Goal: Task Accomplishment & Management: Complete application form

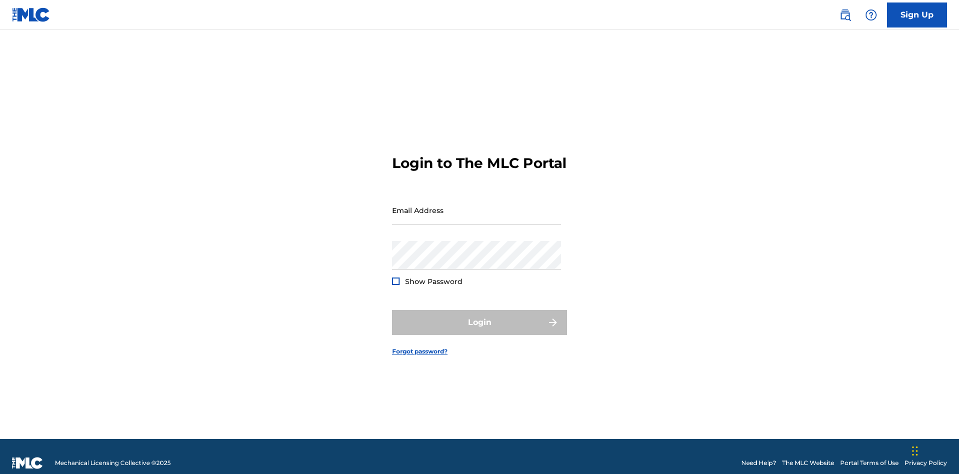
scroll to position [13, 0]
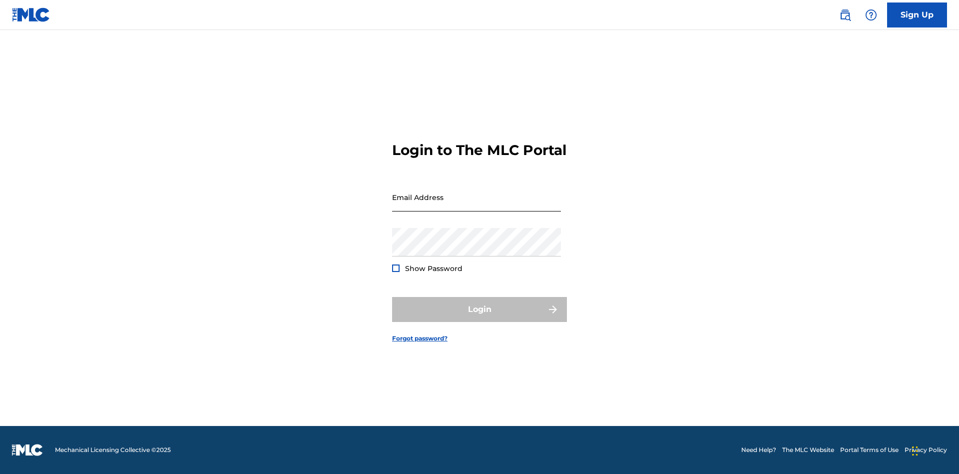
click at [477, 205] on input "Email Address" at bounding box center [476, 197] width 169 height 28
type input "[EMAIL_ADDRESS][DOMAIN_NAME]"
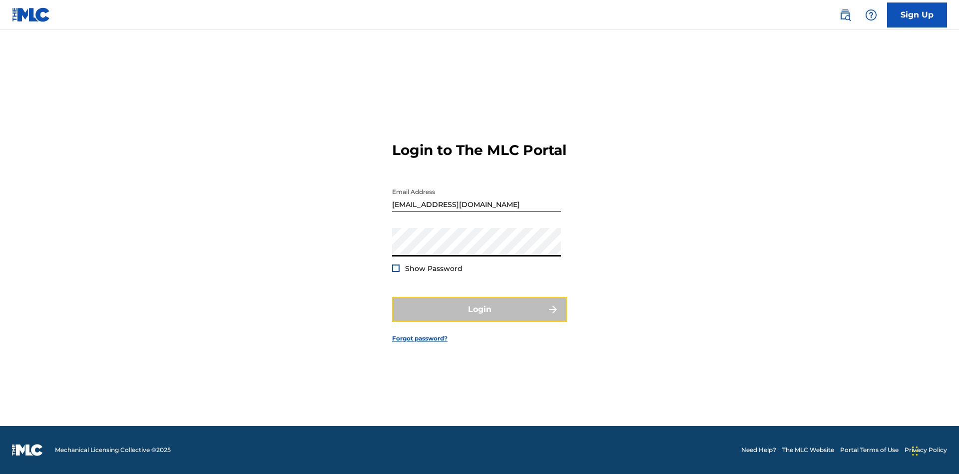
click at [480, 318] on button "Login" at bounding box center [479, 309] width 175 height 25
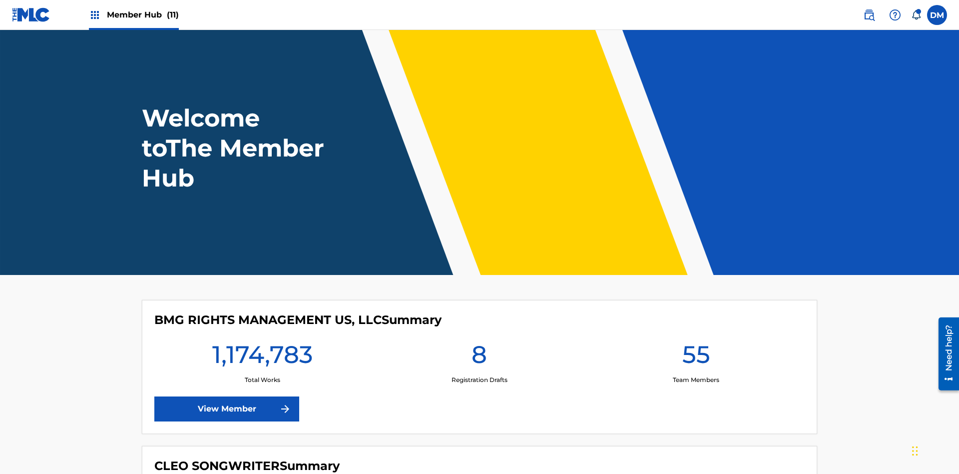
click at [142, 14] on span "Member Hub (11)" at bounding box center [143, 14] width 72 height 11
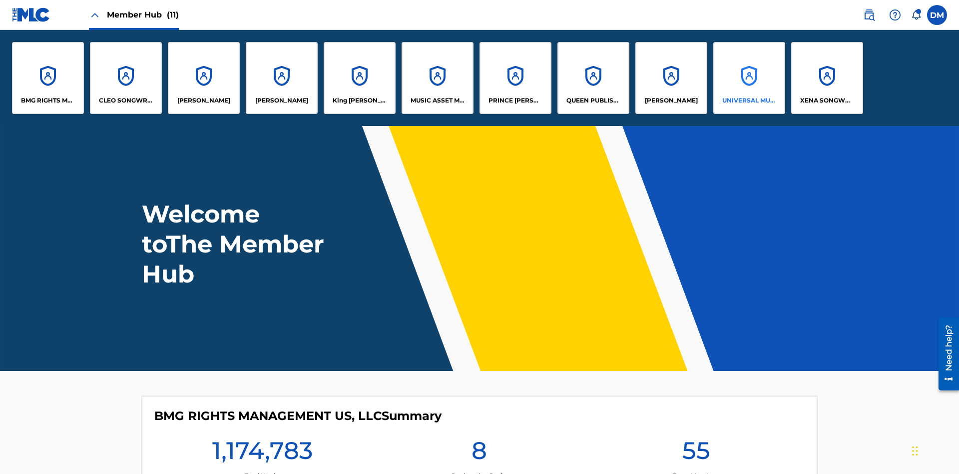
click at [749, 100] on p "UNIVERSAL MUSIC PUB GROUP" at bounding box center [750, 100] width 54 height 9
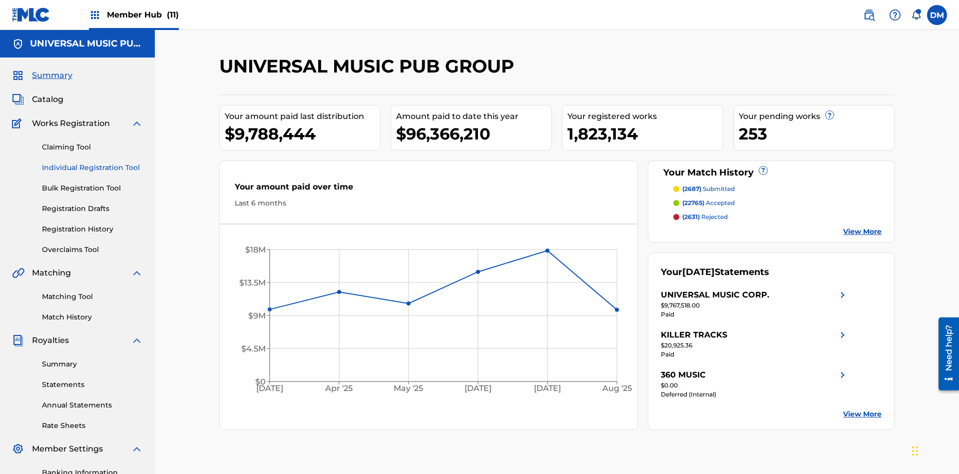
click at [92, 162] on link "Individual Registration Tool" at bounding box center [92, 167] width 101 height 10
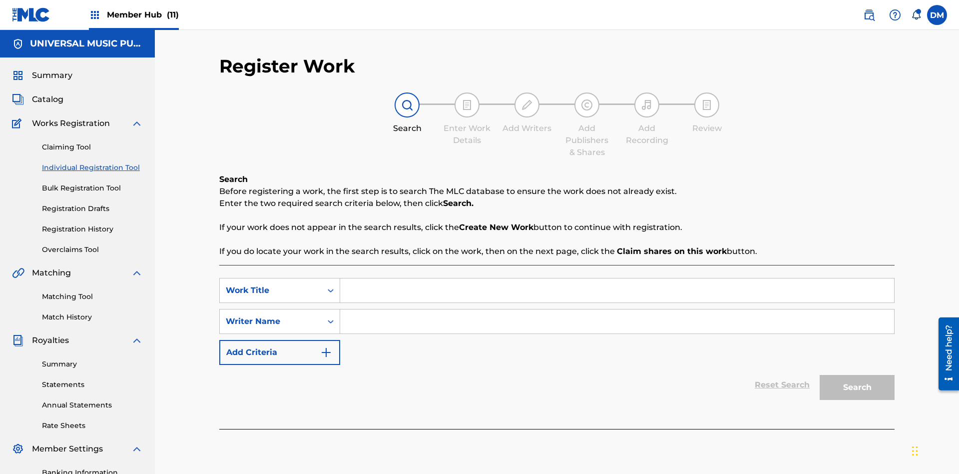
scroll to position [146, 0]
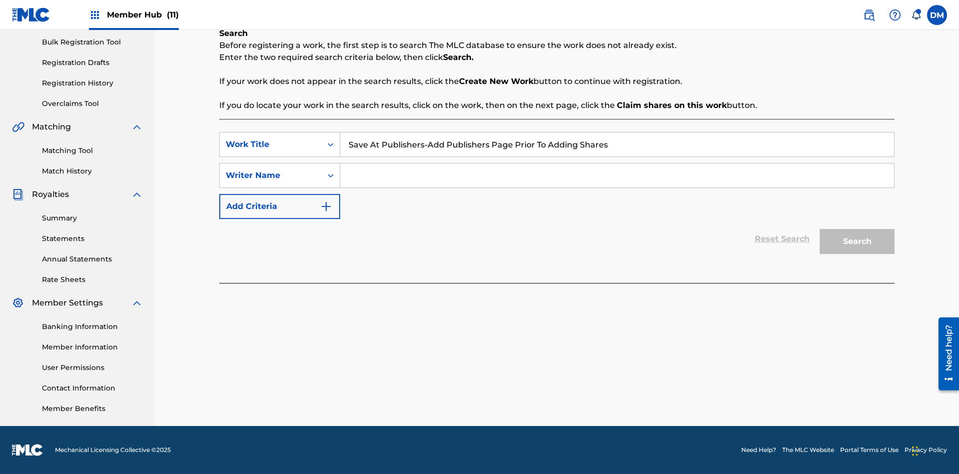
type input "Save At Publishers-Add Publishers Page Prior To Adding Shares"
click at [617, 175] on input "Search Form" at bounding box center [617, 175] width 554 height 24
type input "QWERTYUIOP"
click at [857, 241] on button "Search" at bounding box center [857, 241] width 75 height 25
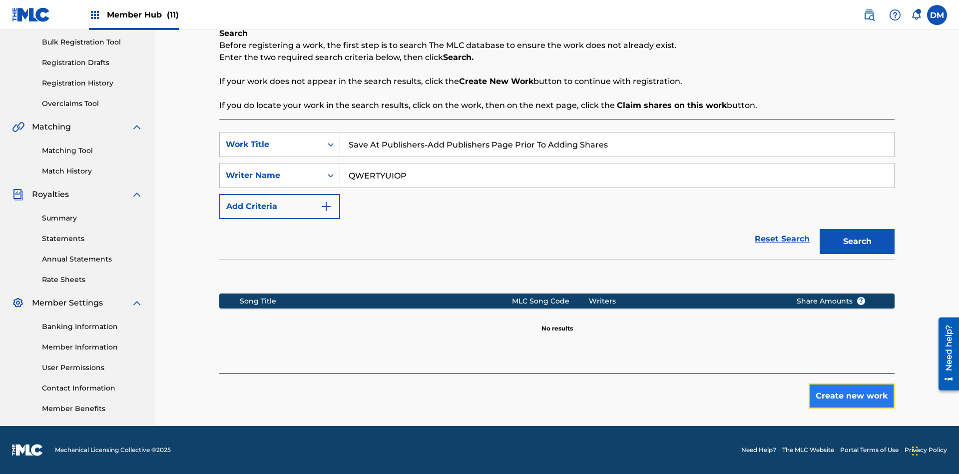
click at [852, 396] on button "Create new work" at bounding box center [852, 395] width 86 height 25
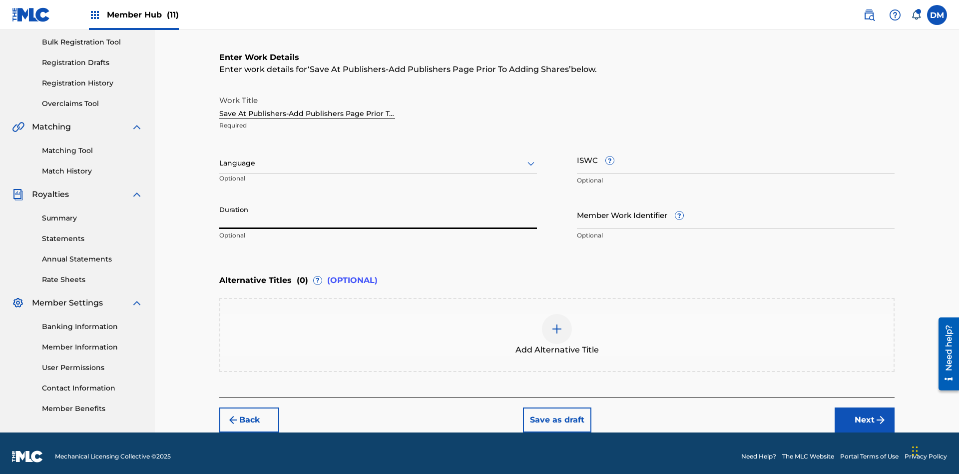
scroll to position [152, 0]
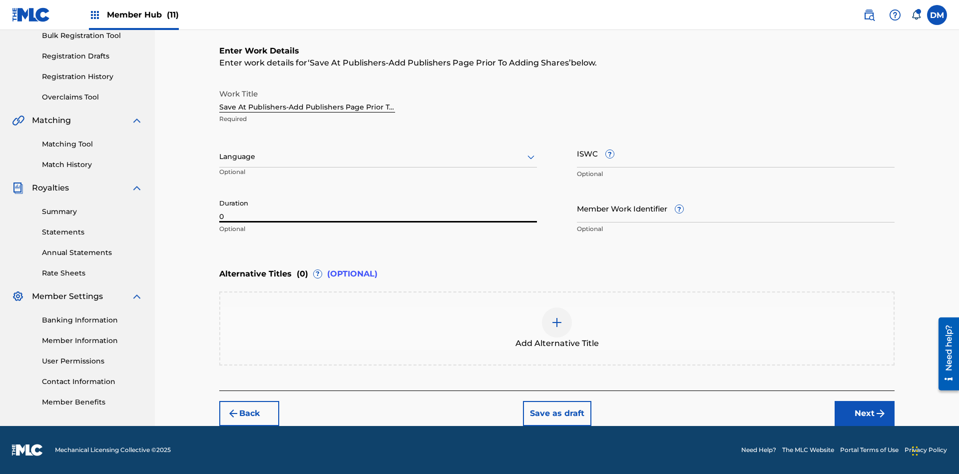
click at [378, 208] on input "0" at bounding box center [378, 208] width 318 height 28
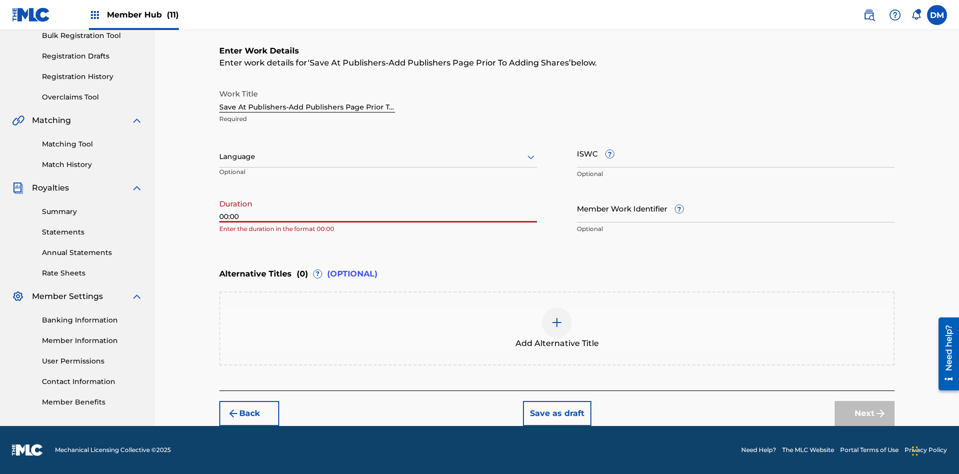
type input "00:00"
click at [531, 157] on icon at bounding box center [531, 157] width 12 height 12
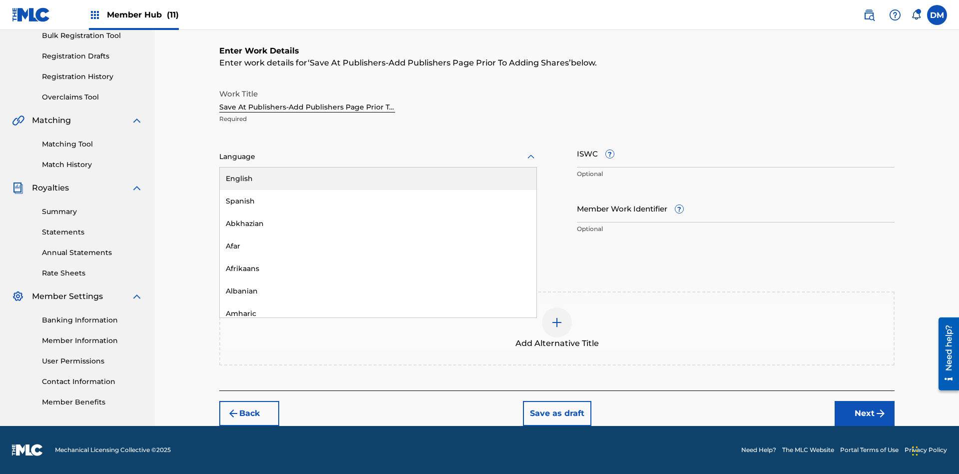
click at [378, 246] on div "Afar" at bounding box center [378, 246] width 317 height 22
click at [736, 208] on input "Member Work Identifier ?" at bounding box center [736, 208] width 318 height 28
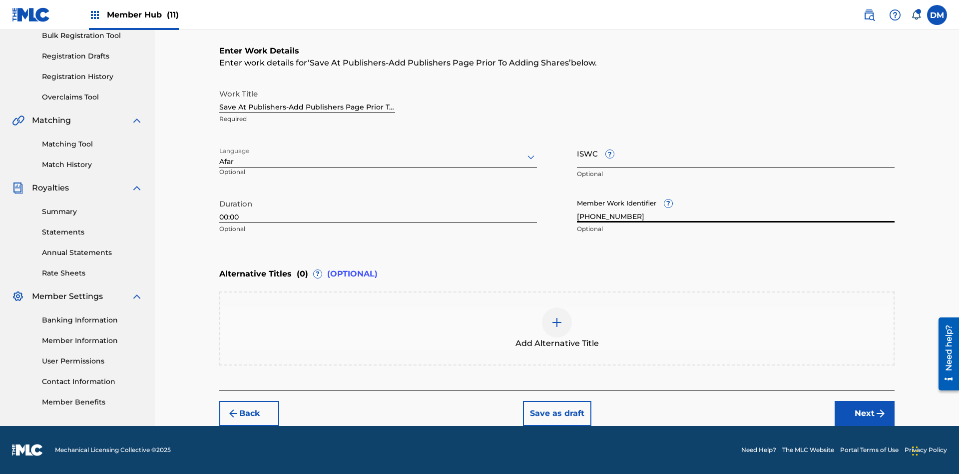
type input "2025.09.30.04"
click at [736, 153] on input "ISWC ?" at bounding box center [736, 153] width 318 height 28
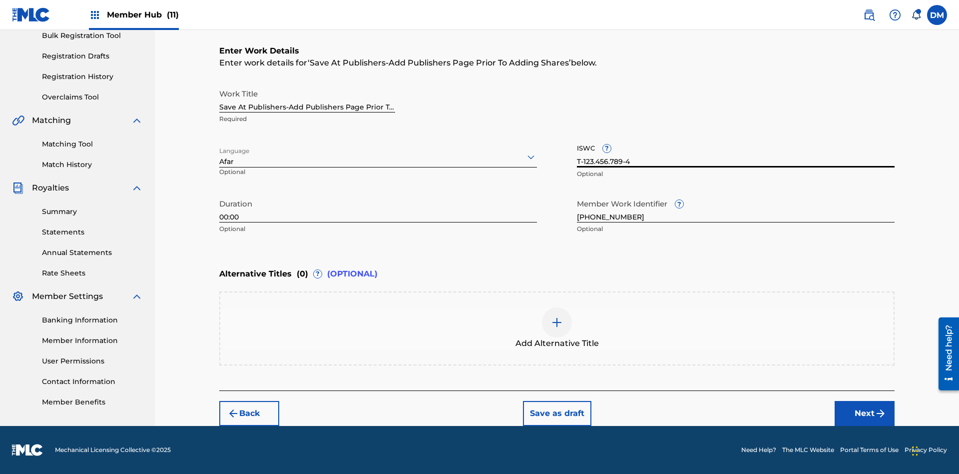
type input "T-123.456.789-4"
click at [557, 328] on img at bounding box center [557, 322] width 12 height 12
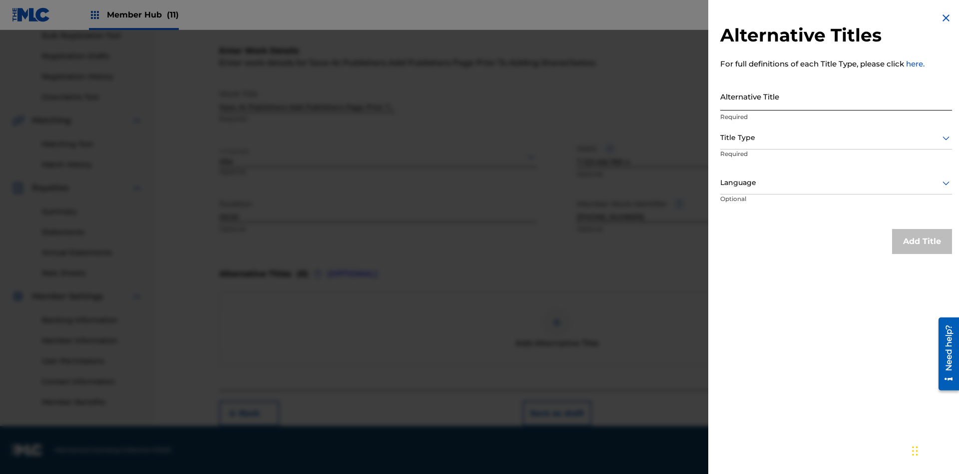
click at [836, 96] on input "Alternative Title" at bounding box center [837, 96] width 232 height 28
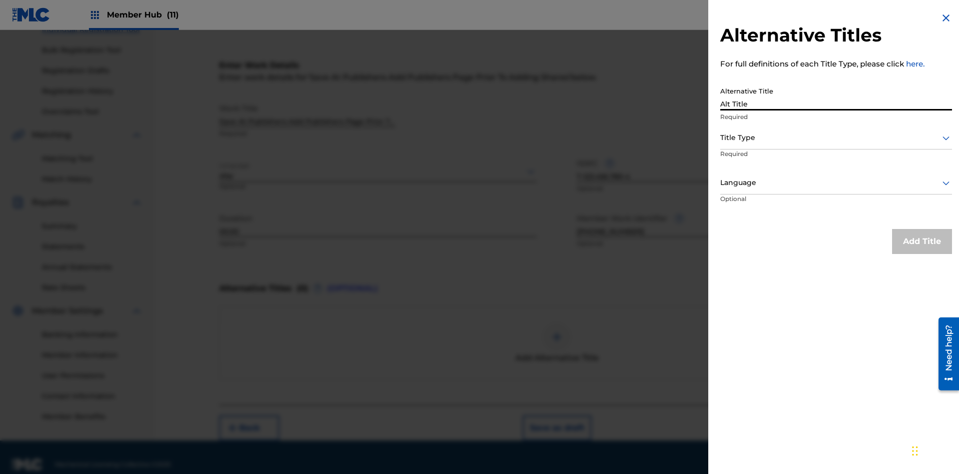
type input "Alt Title"
click at [836, 137] on div at bounding box center [837, 137] width 232 height 12
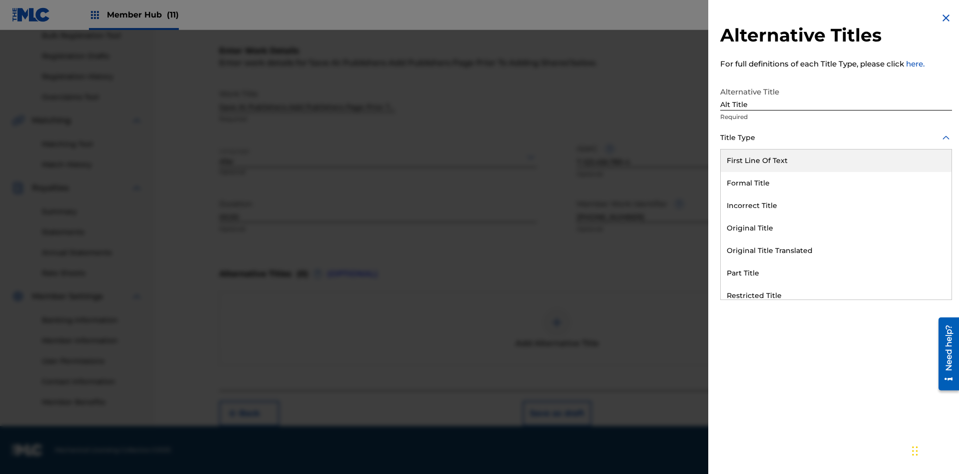
click at [836, 228] on div "Original Title" at bounding box center [836, 228] width 231 height 22
click at [836, 182] on div at bounding box center [837, 182] width 232 height 12
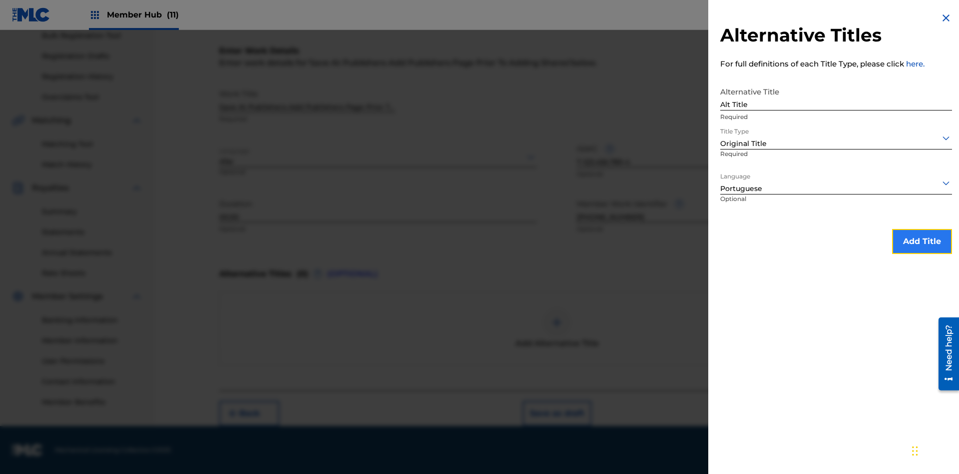
click at [922, 241] on button "Add Title" at bounding box center [922, 241] width 60 height 25
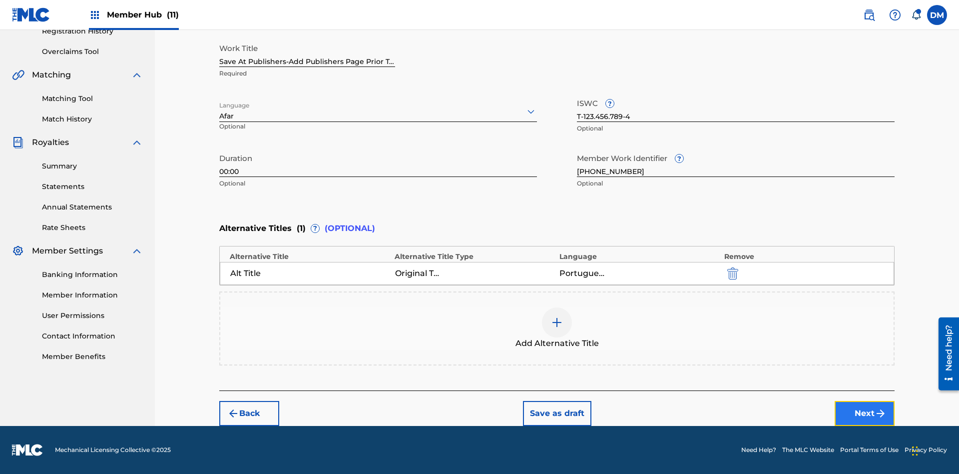
click at [865, 413] on button "Next" at bounding box center [865, 413] width 60 height 25
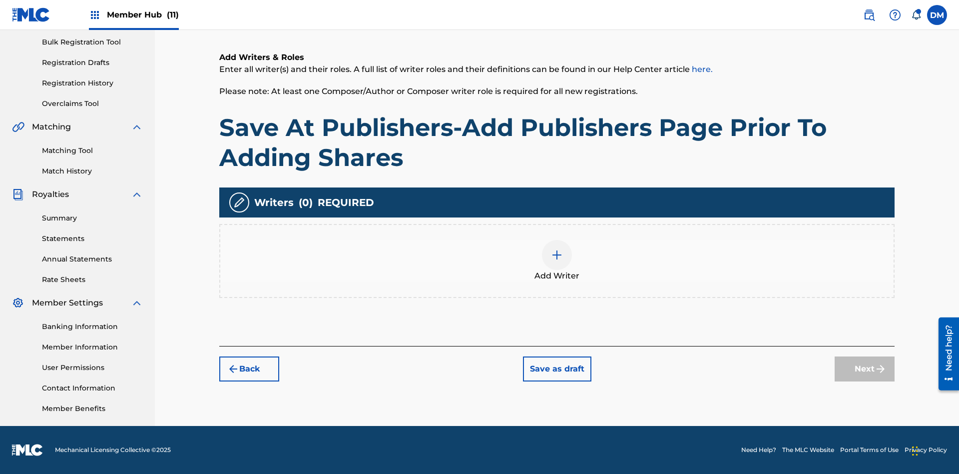
click at [557, 260] on img at bounding box center [557, 255] width 12 height 12
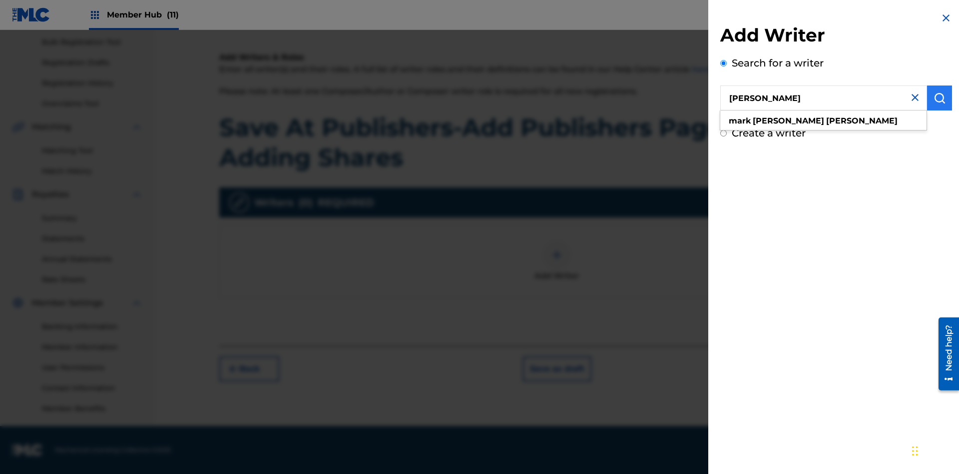
type input "MARK STEVEN BERKOWITZ"
click at [940, 98] on img "submit" at bounding box center [940, 98] width 12 height 12
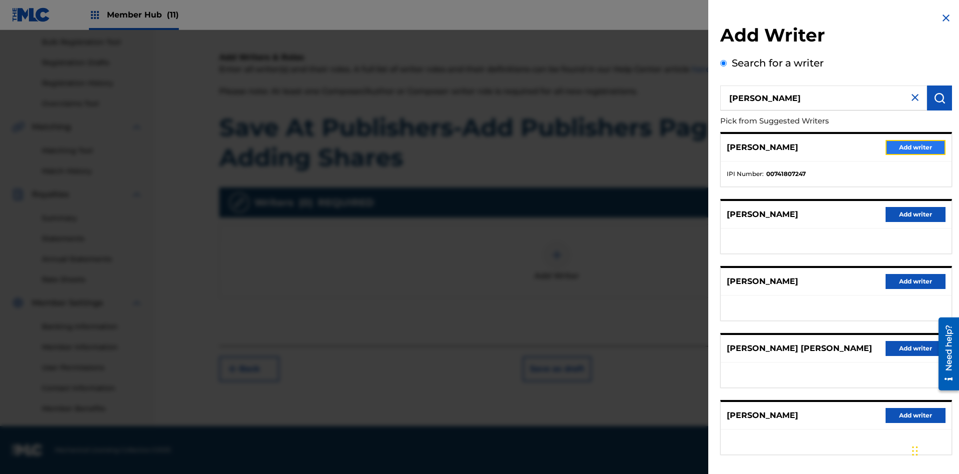
click at [916, 147] on button "Add writer" at bounding box center [916, 147] width 60 height 15
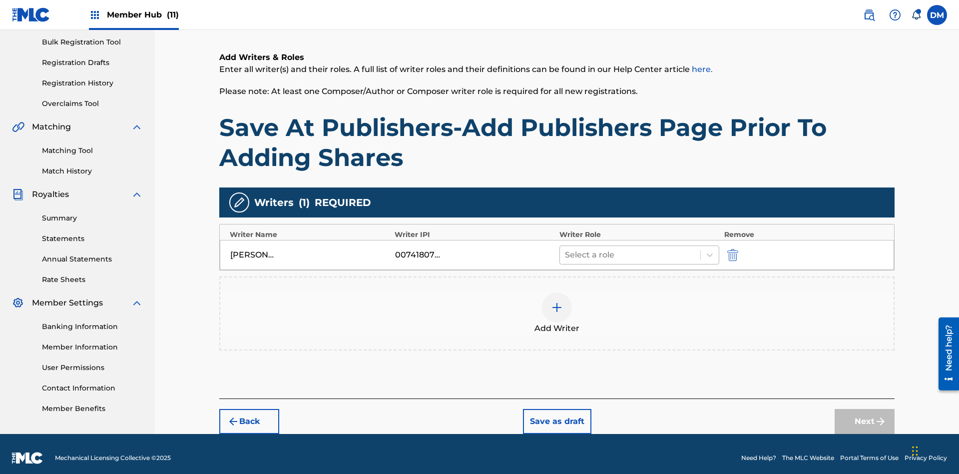
click at [566, 249] on input "text" at bounding box center [566, 255] width 2 height 12
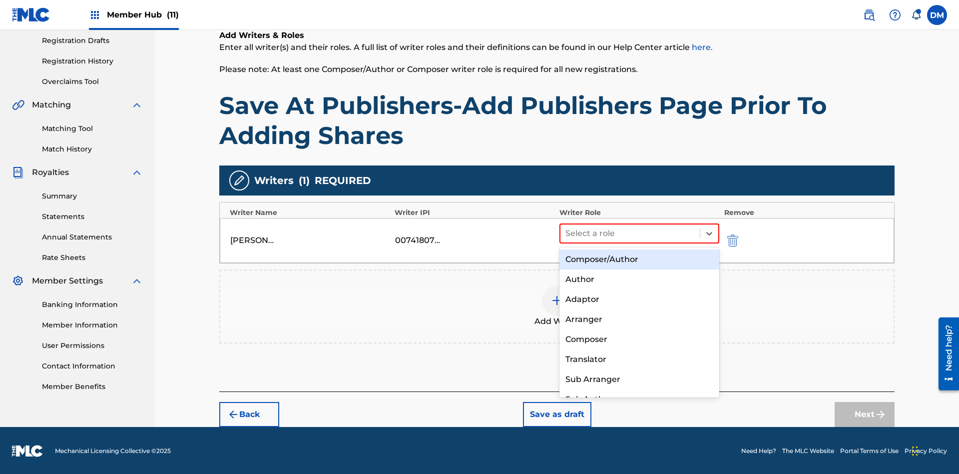
click at [639, 339] on div "Composer" at bounding box center [640, 339] width 160 height 20
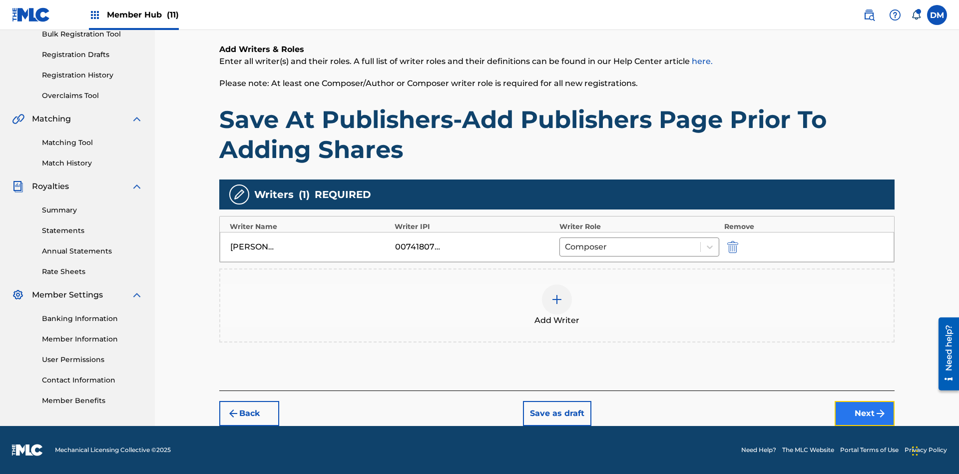
click at [865, 413] on button "Next" at bounding box center [865, 413] width 60 height 25
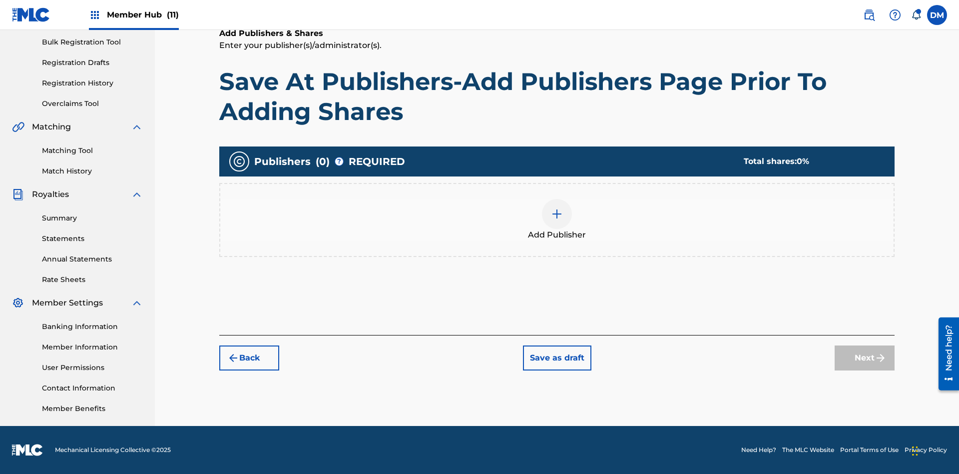
click at [557, 213] on img at bounding box center [557, 214] width 12 height 12
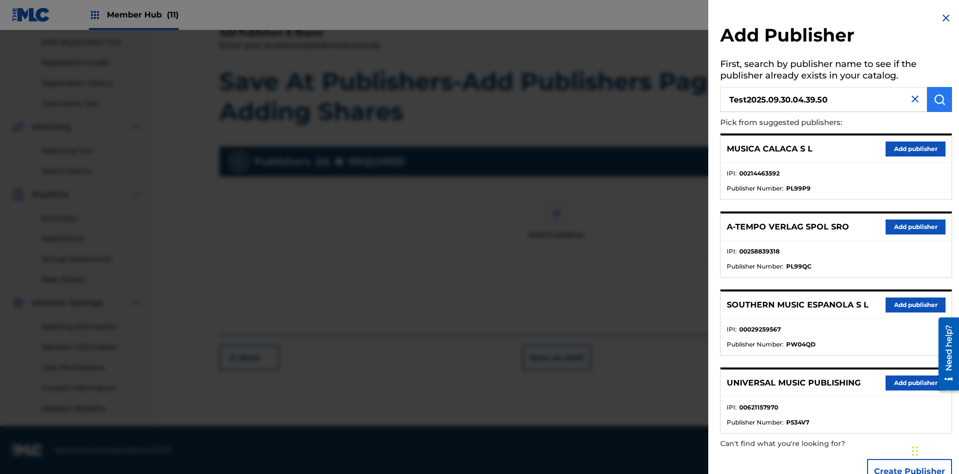
type input "Test2025.09.30.04.39.50"
click at [940, 99] on img "submit" at bounding box center [940, 99] width 12 height 12
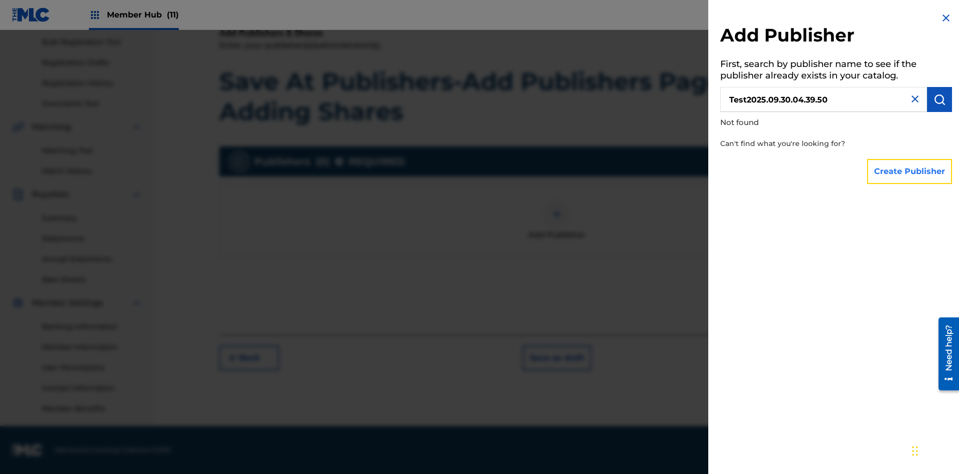
click at [910, 171] on button "Create Publisher" at bounding box center [909, 171] width 85 height 25
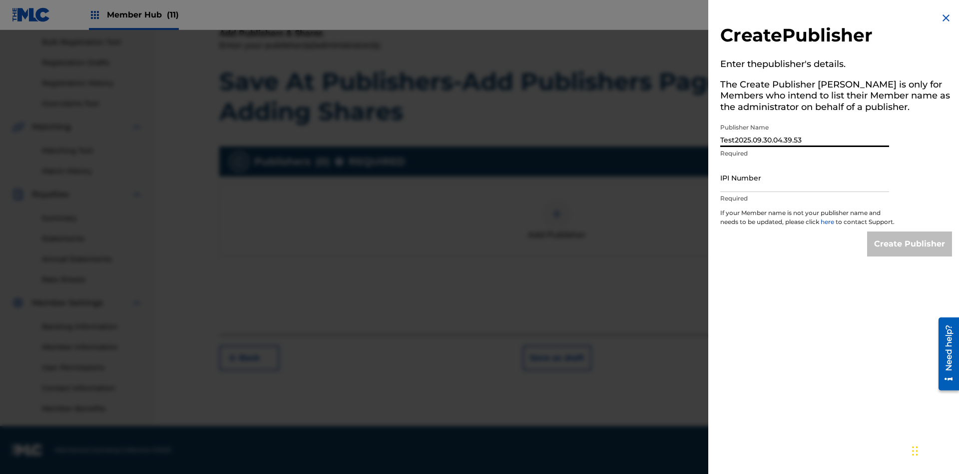
click at [805, 177] on input "IPI Number" at bounding box center [805, 177] width 169 height 28
click at [910, 253] on input "Create Publisher" at bounding box center [909, 243] width 85 height 25
click at [910, 231] on input "Create Publisher" at bounding box center [909, 243] width 85 height 25
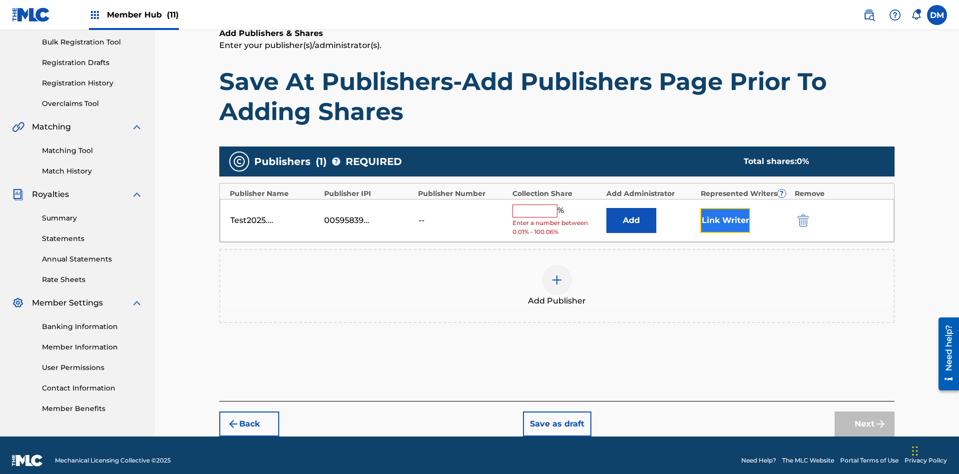
click at [726, 209] on button "Link Writer" at bounding box center [726, 220] width 50 height 25
click at [726, 213] on button "Link Writer" at bounding box center [726, 220] width 50 height 25
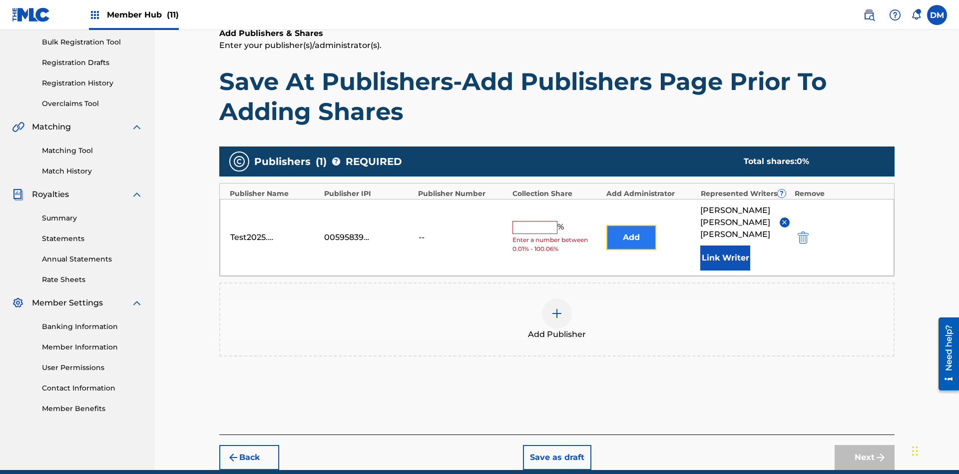
click at [632, 225] on button "Add" at bounding box center [632, 237] width 50 height 25
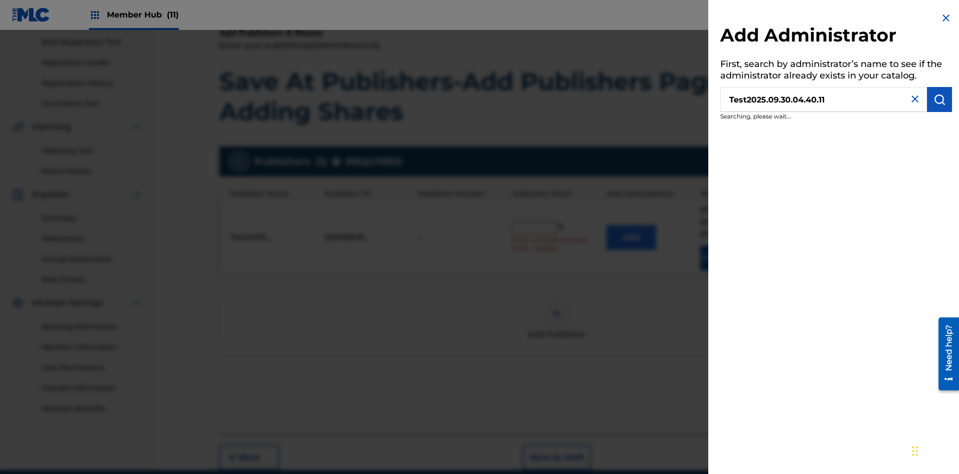
scroll to position [178, 0]
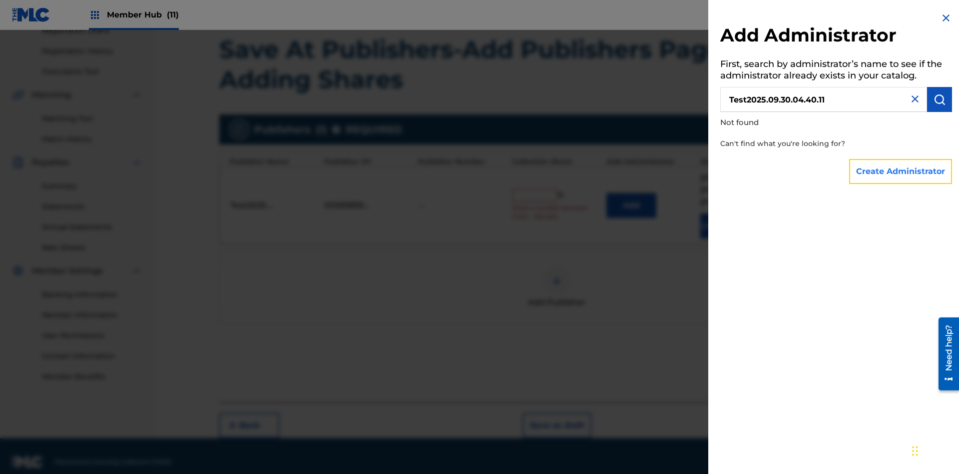
click at [901, 171] on button "Create Administrator" at bounding box center [900, 171] width 103 height 25
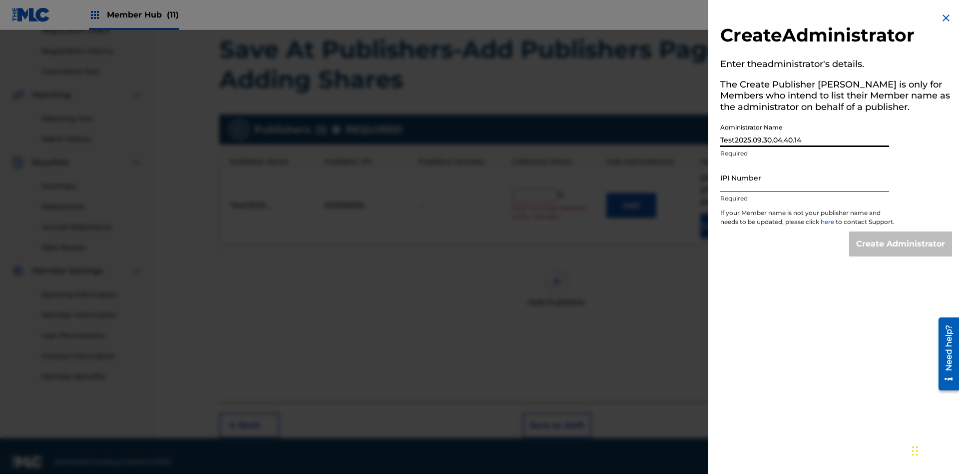
type input "Test2025.09.30.04.40.14"
click at [805, 177] on input "IPI Number" at bounding box center [805, 177] width 169 height 28
type input "00595839777"
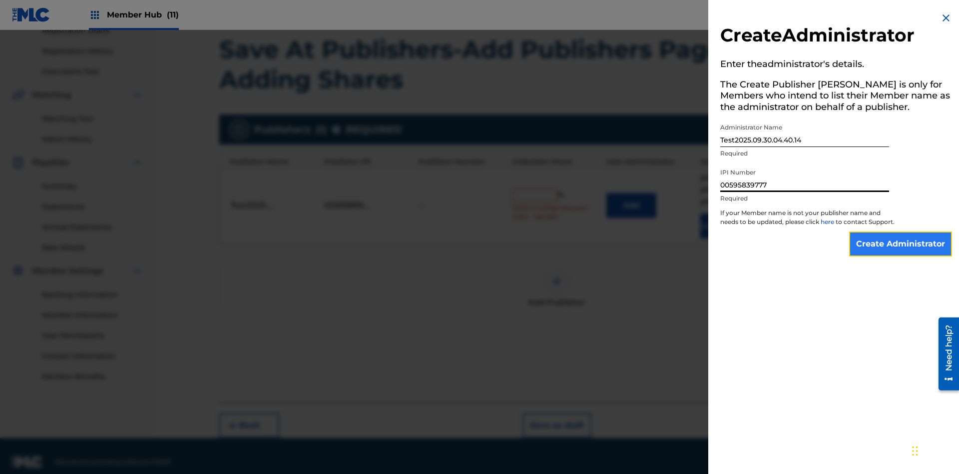
click at [901, 253] on input "Create Administrator" at bounding box center [900, 243] width 103 height 25
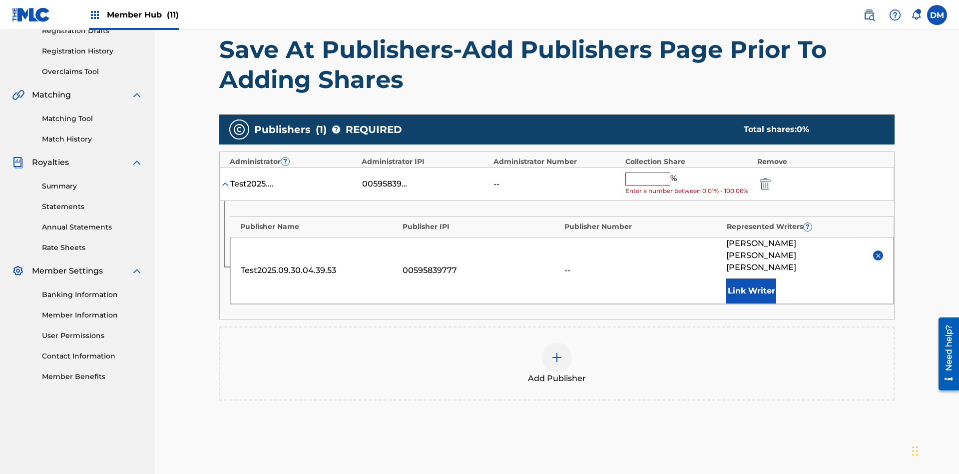
scroll to position [242, 0]
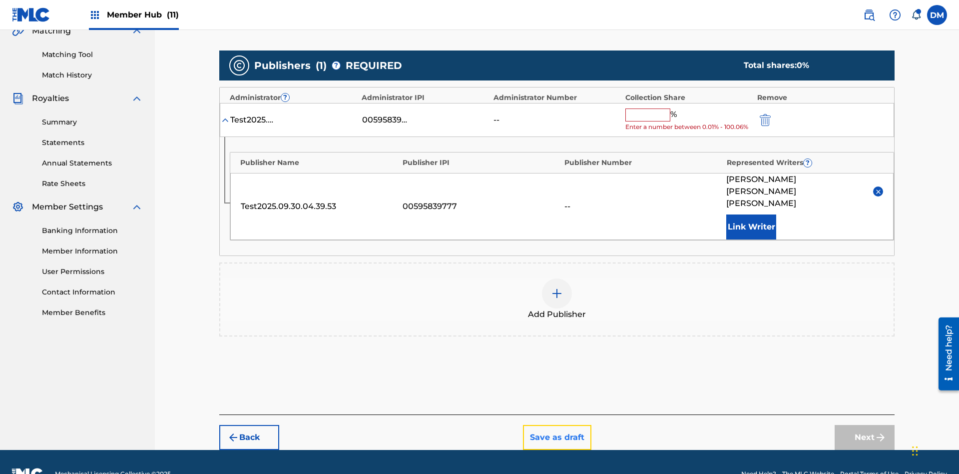
click at [557, 425] on button "Save as draft" at bounding box center [557, 437] width 68 height 25
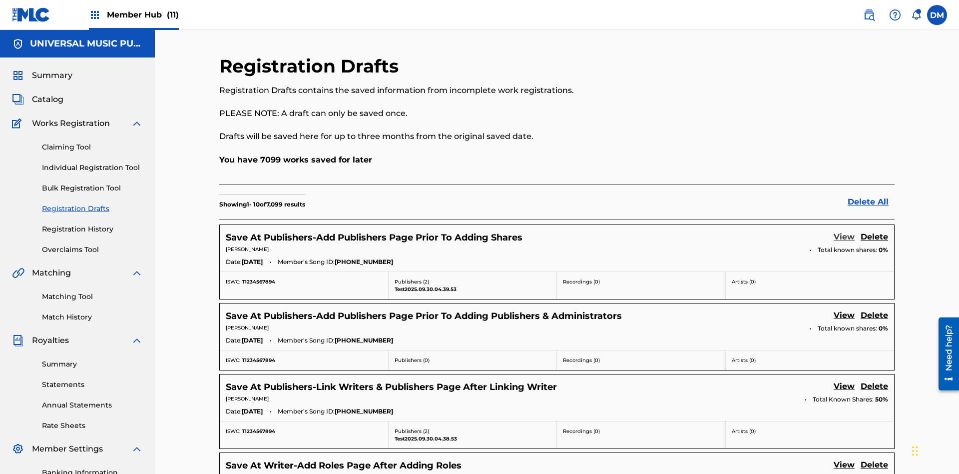
click at [844, 231] on link "View" at bounding box center [844, 237] width 21 height 13
